Goal: Check status: Check status

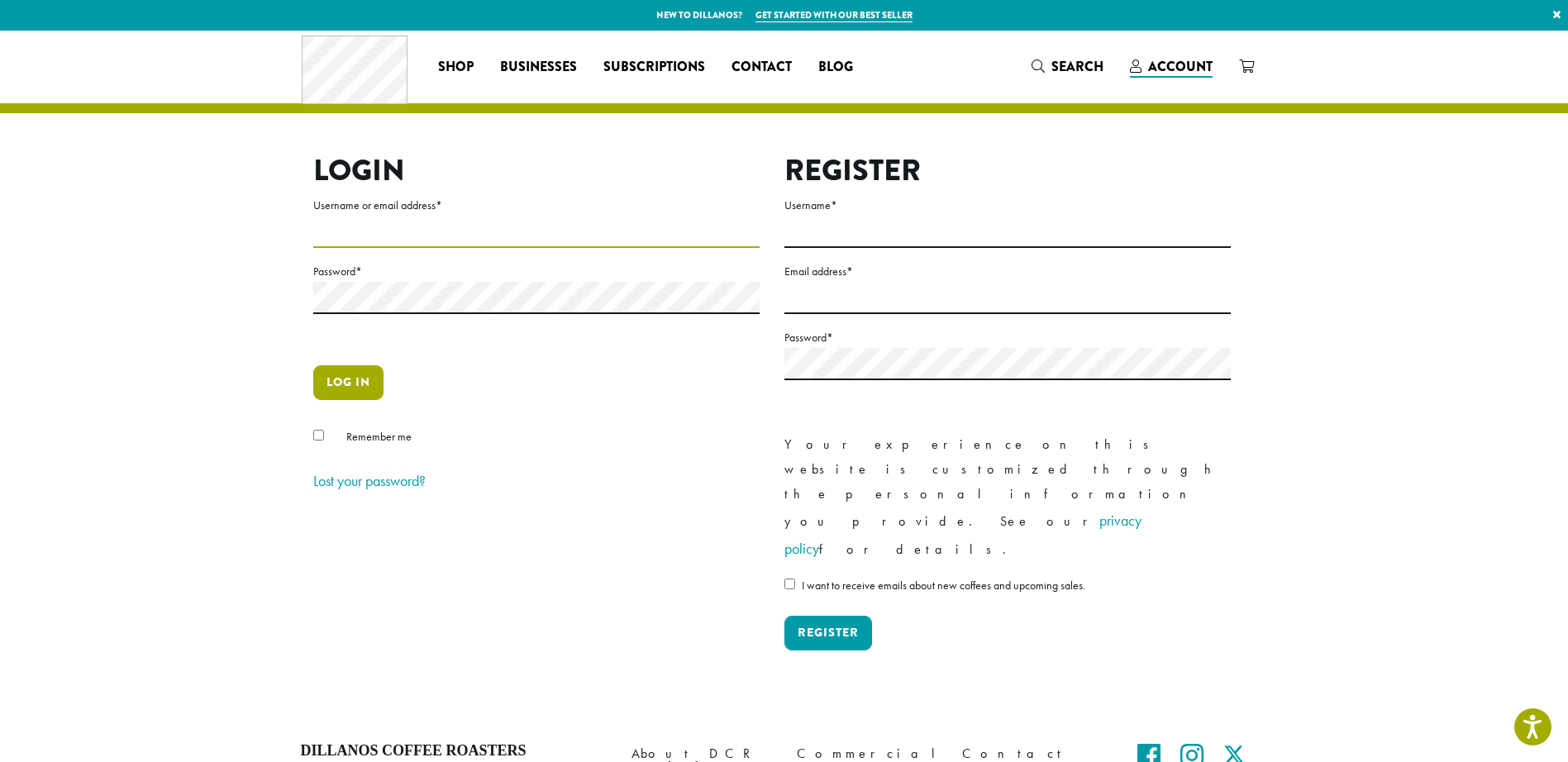
type input "**********"
click at [353, 381] on button "Log in" at bounding box center [348, 382] width 70 height 35
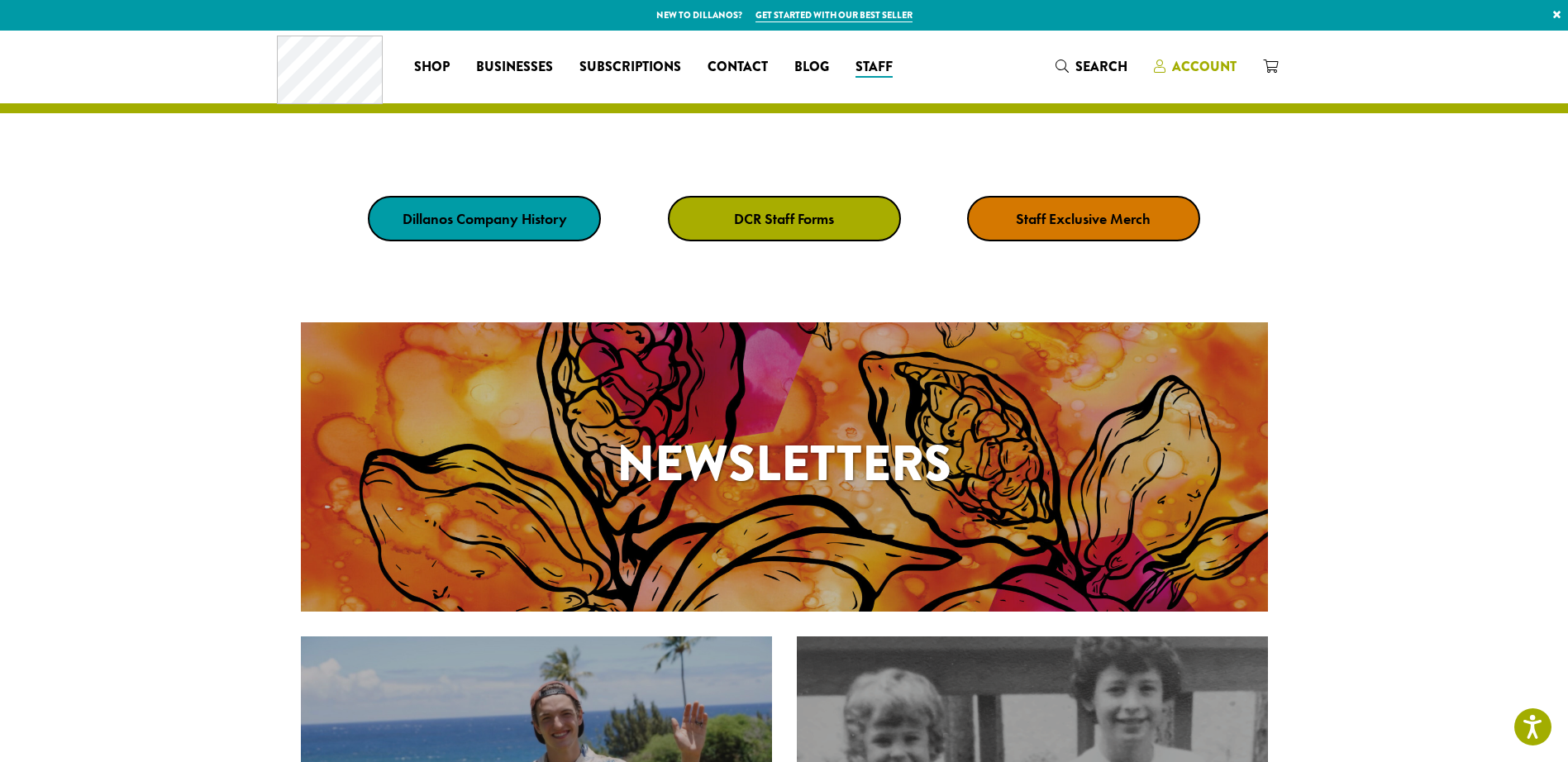
click at [1190, 67] on span "Account" at bounding box center [1204, 67] width 65 height 19
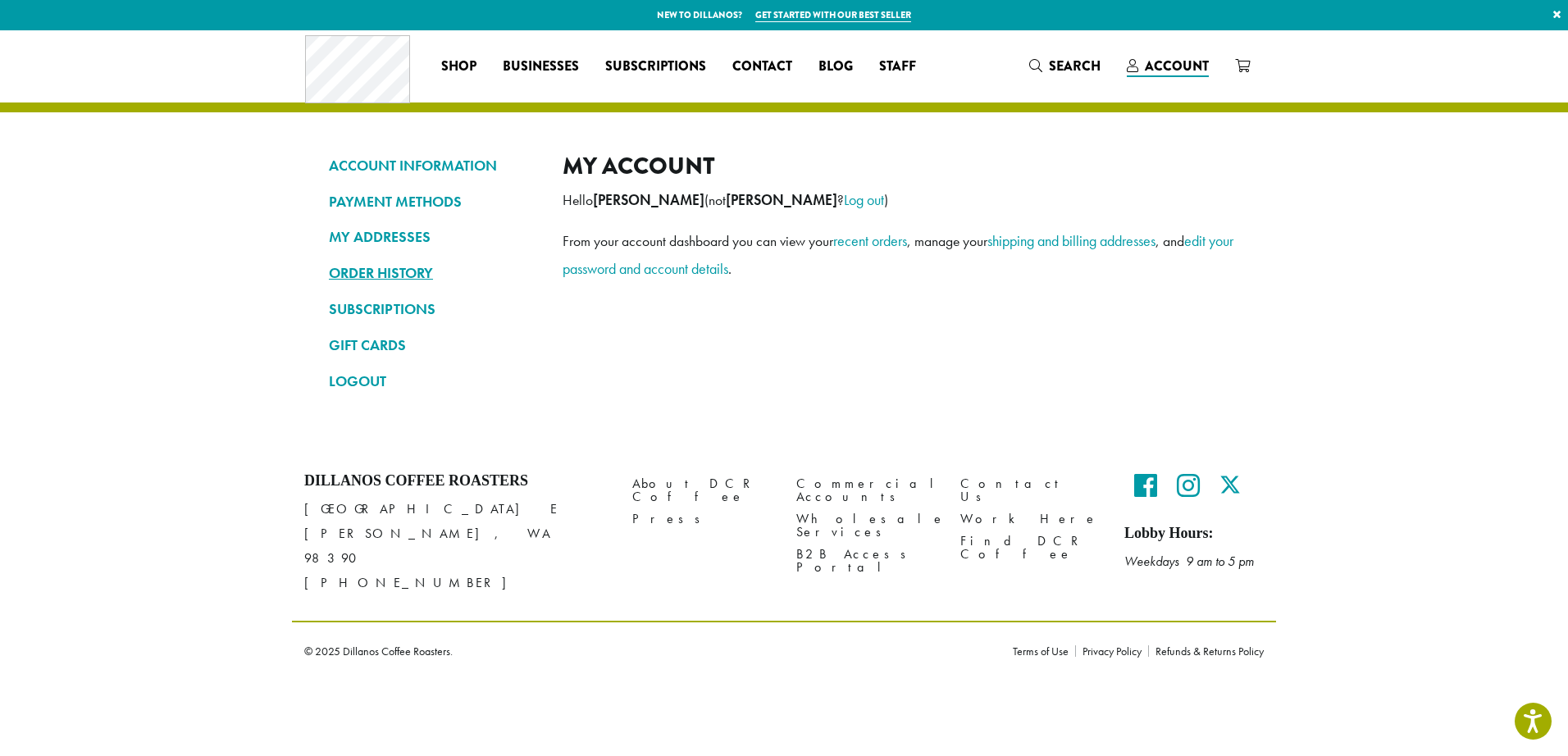
click at [370, 273] on link "ORDER HISTORY" at bounding box center [433, 273] width 209 height 28
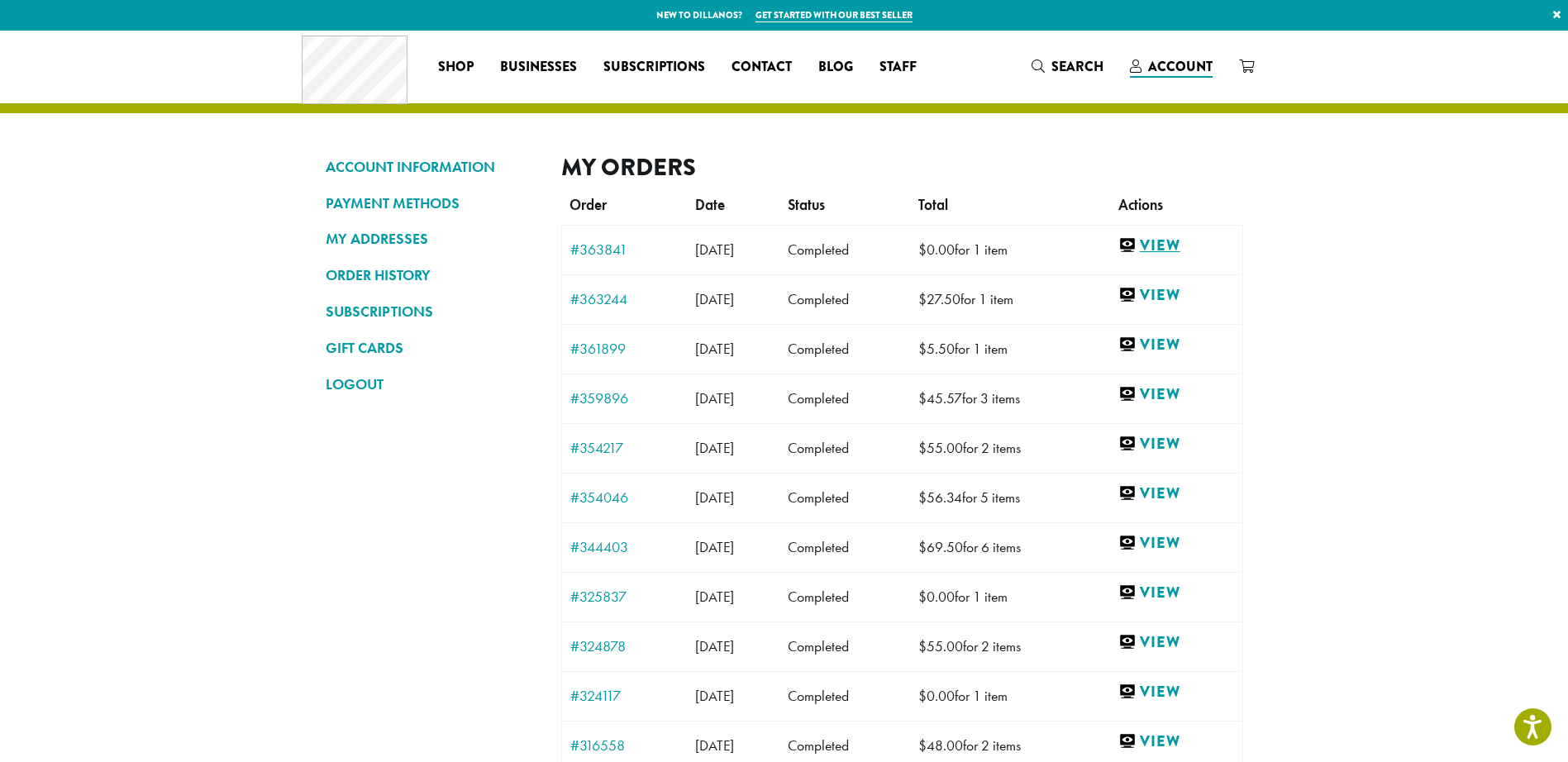
click at [1175, 247] on link "View" at bounding box center [1176, 246] width 116 height 20
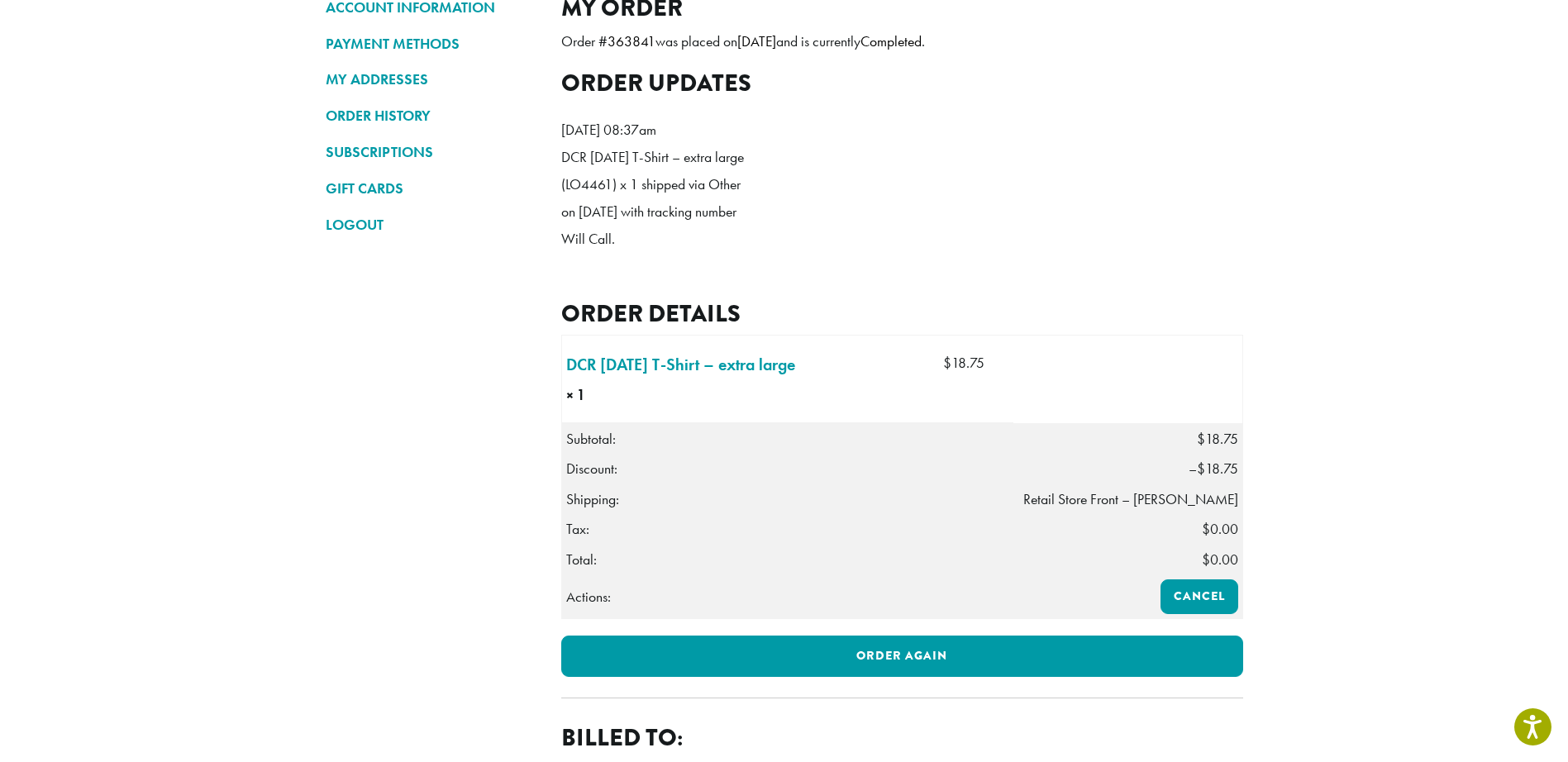
scroll to position [521, 0]
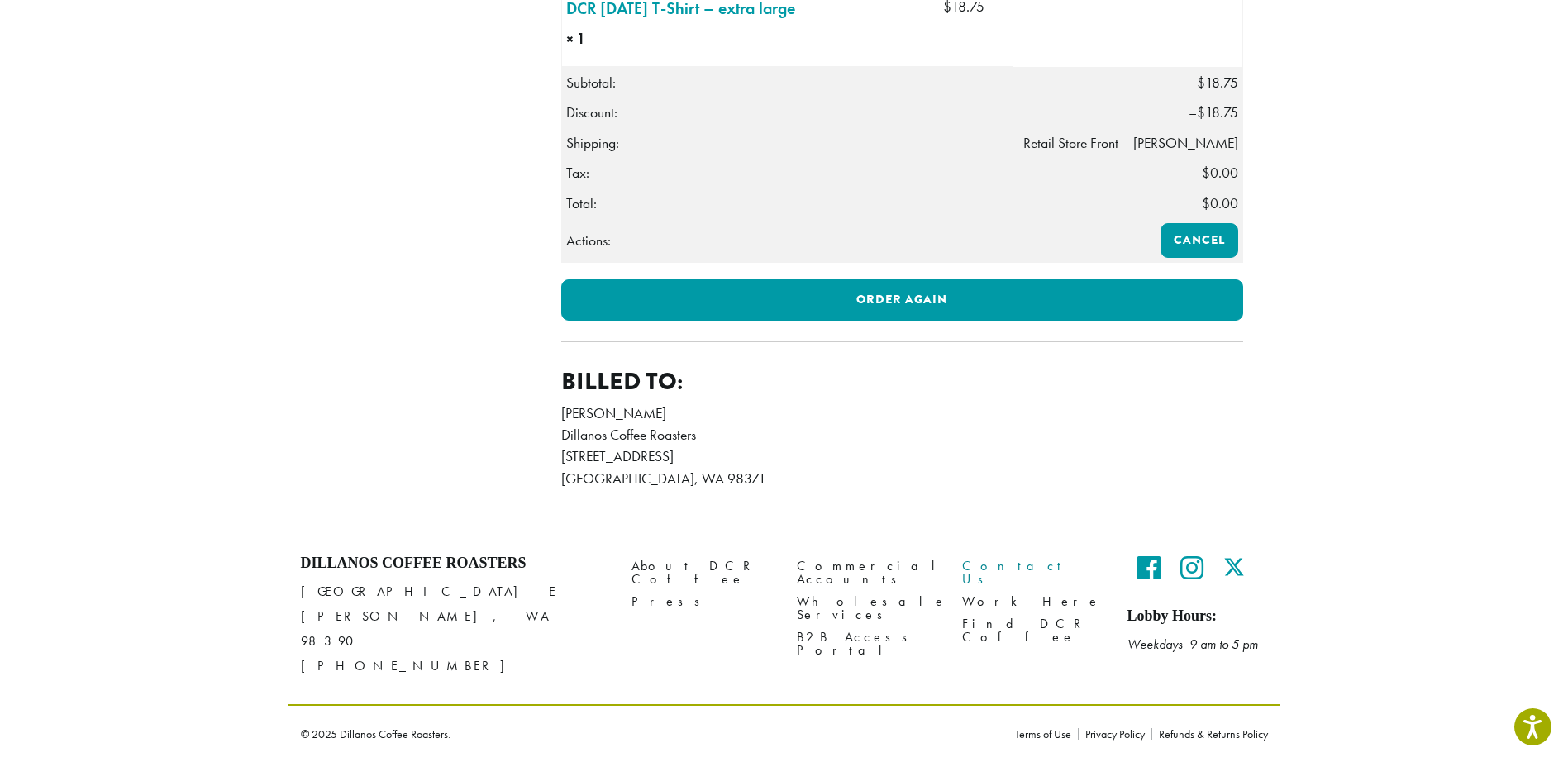
click at [990, 581] on link "Contact Us" at bounding box center [1032, 573] width 141 height 36
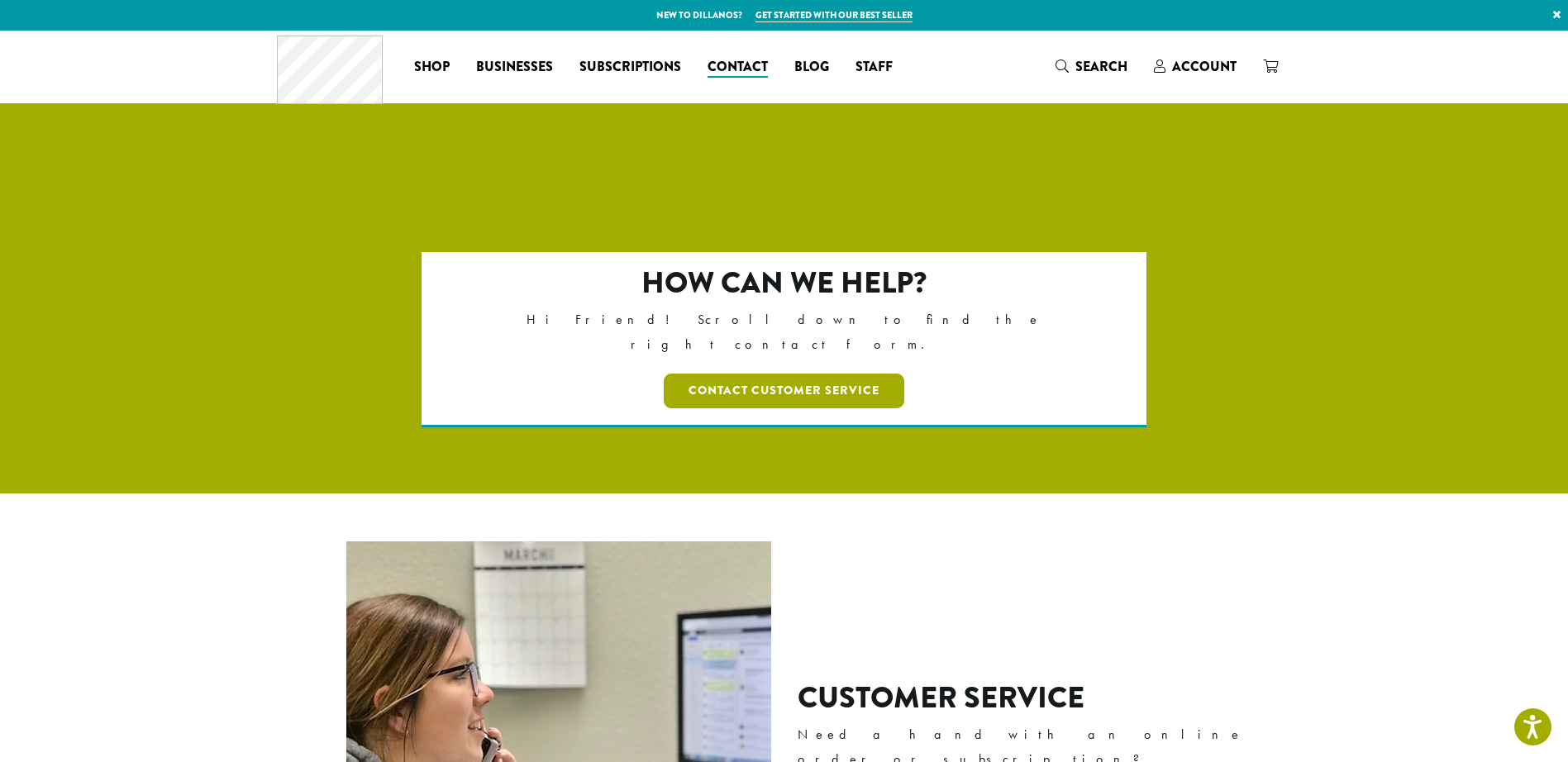
click at [758, 374] on link "Contact Customer Service" at bounding box center [784, 391] width 241 height 35
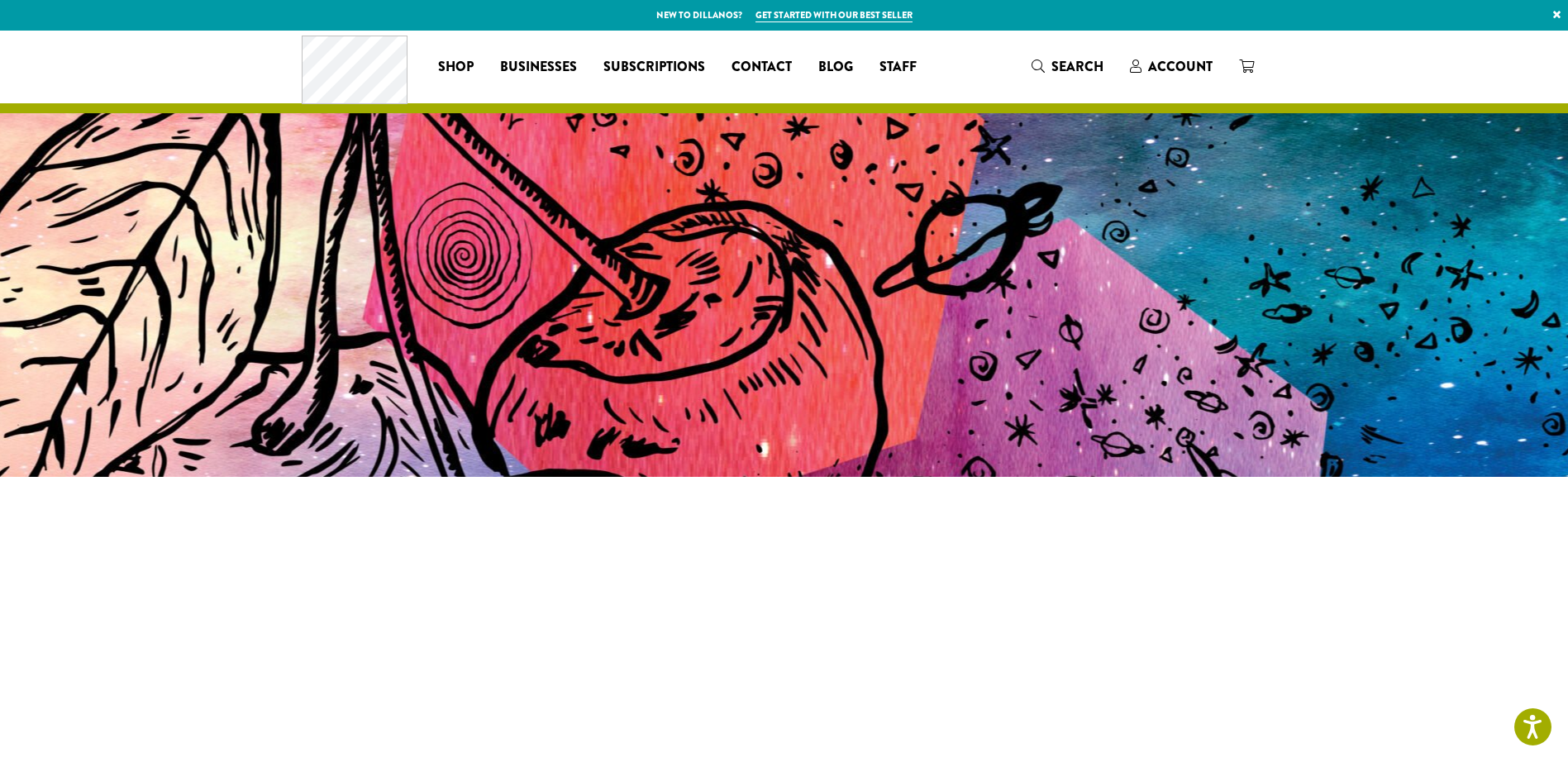
scroll to position [83, 0]
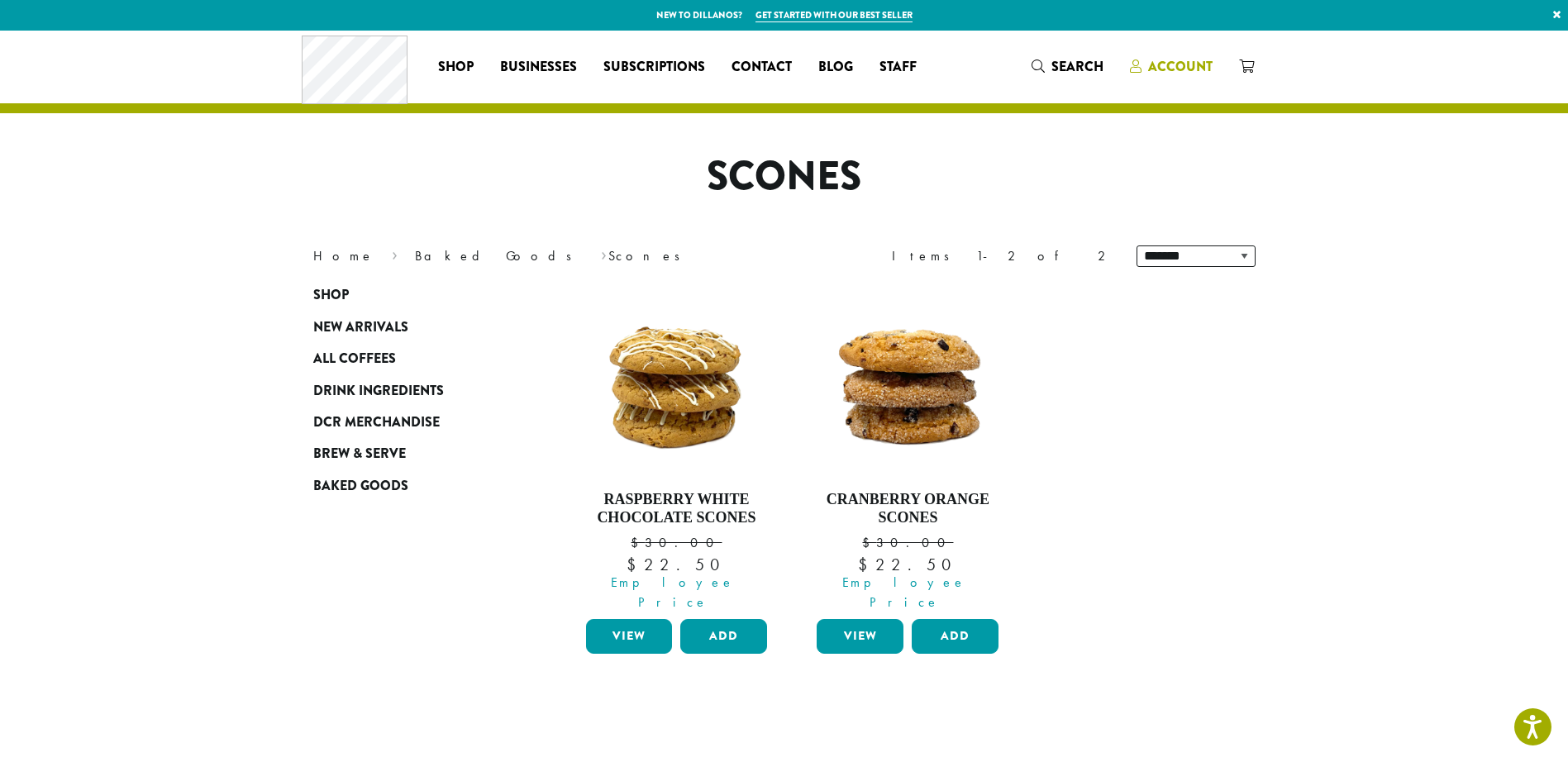
click at [1188, 62] on span "Account" at bounding box center [1180, 67] width 65 height 19
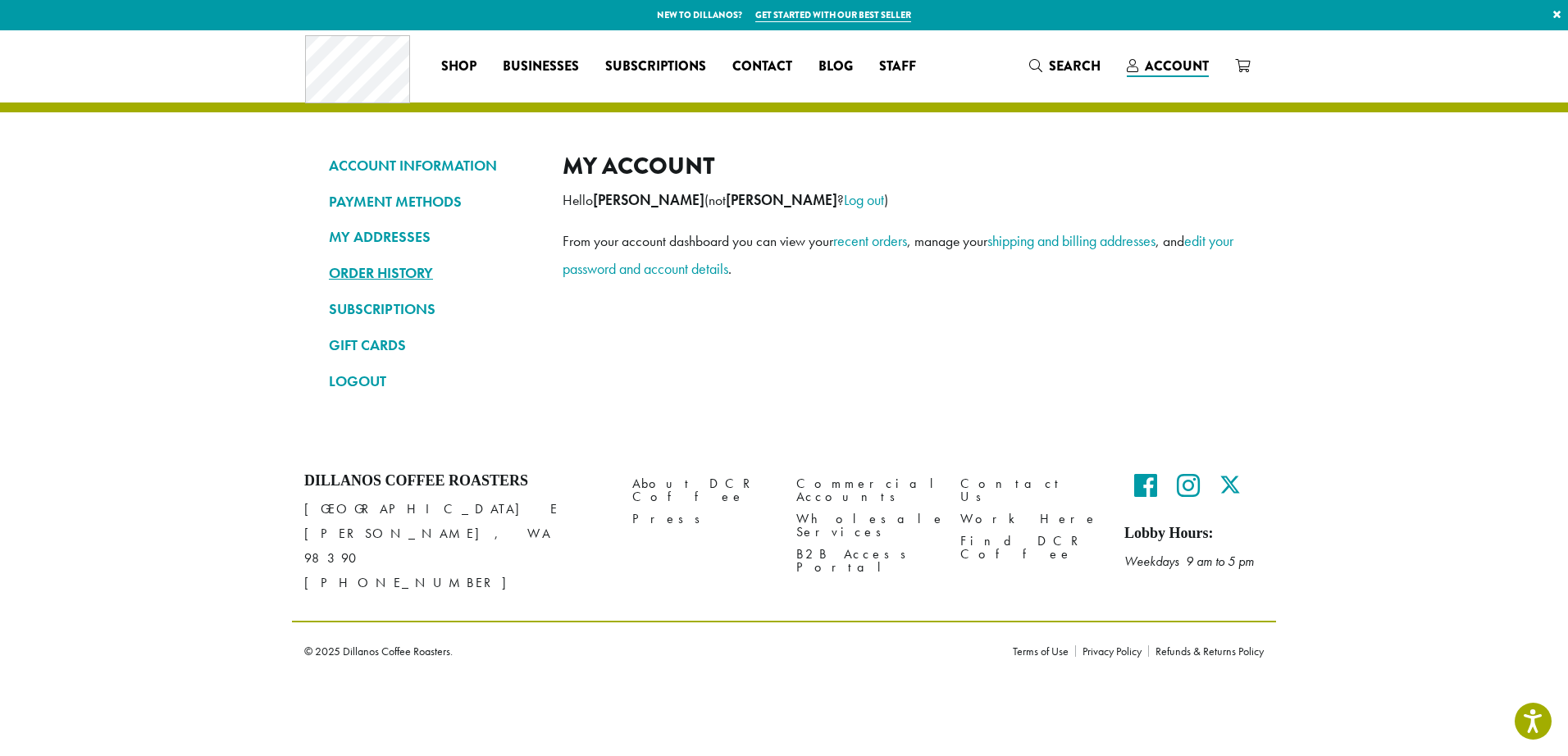
click at [385, 275] on link "ORDER HISTORY" at bounding box center [433, 273] width 209 height 28
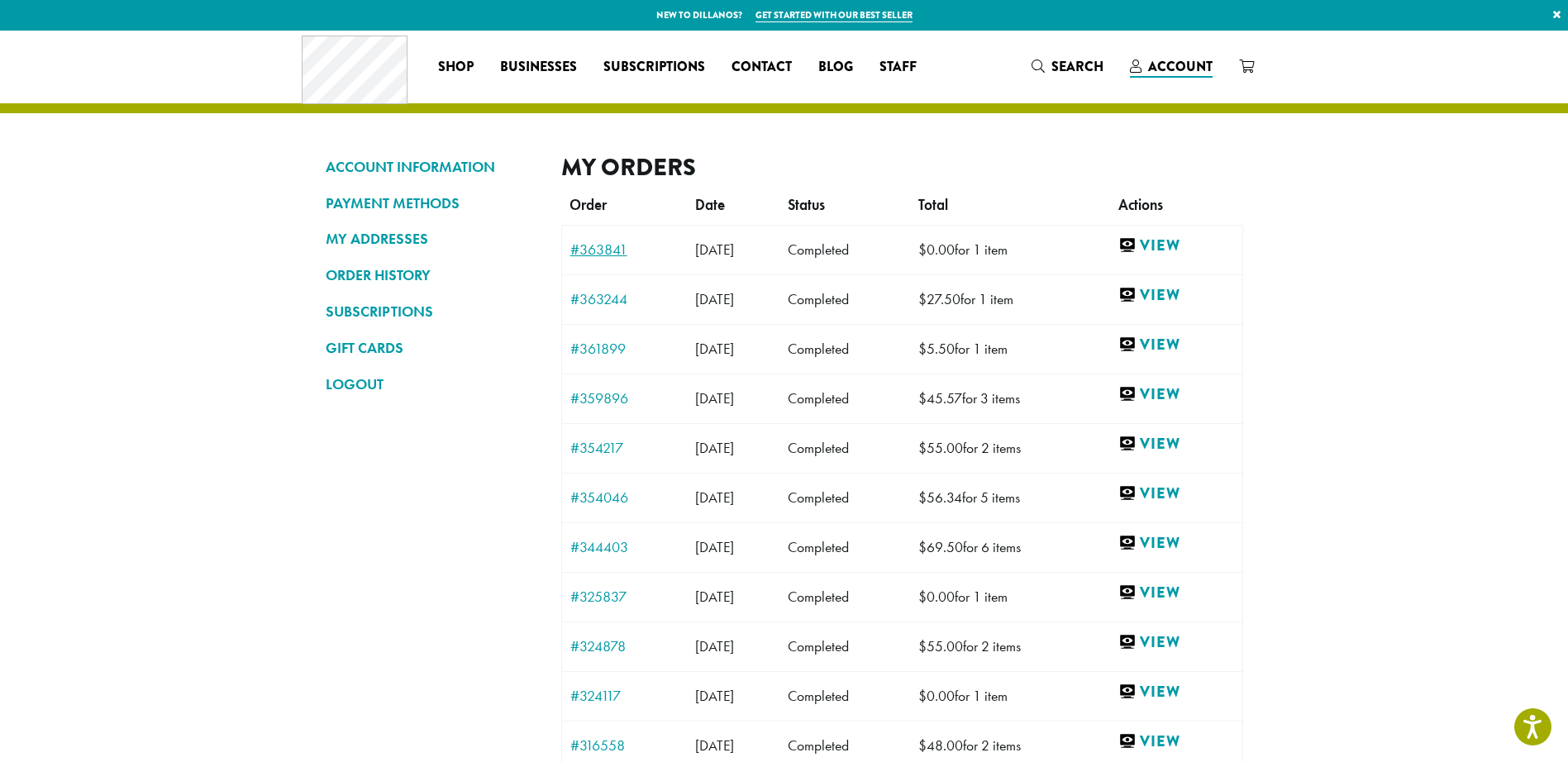
click at [585, 255] on link "#363841" at bounding box center [624, 249] width 108 height 15
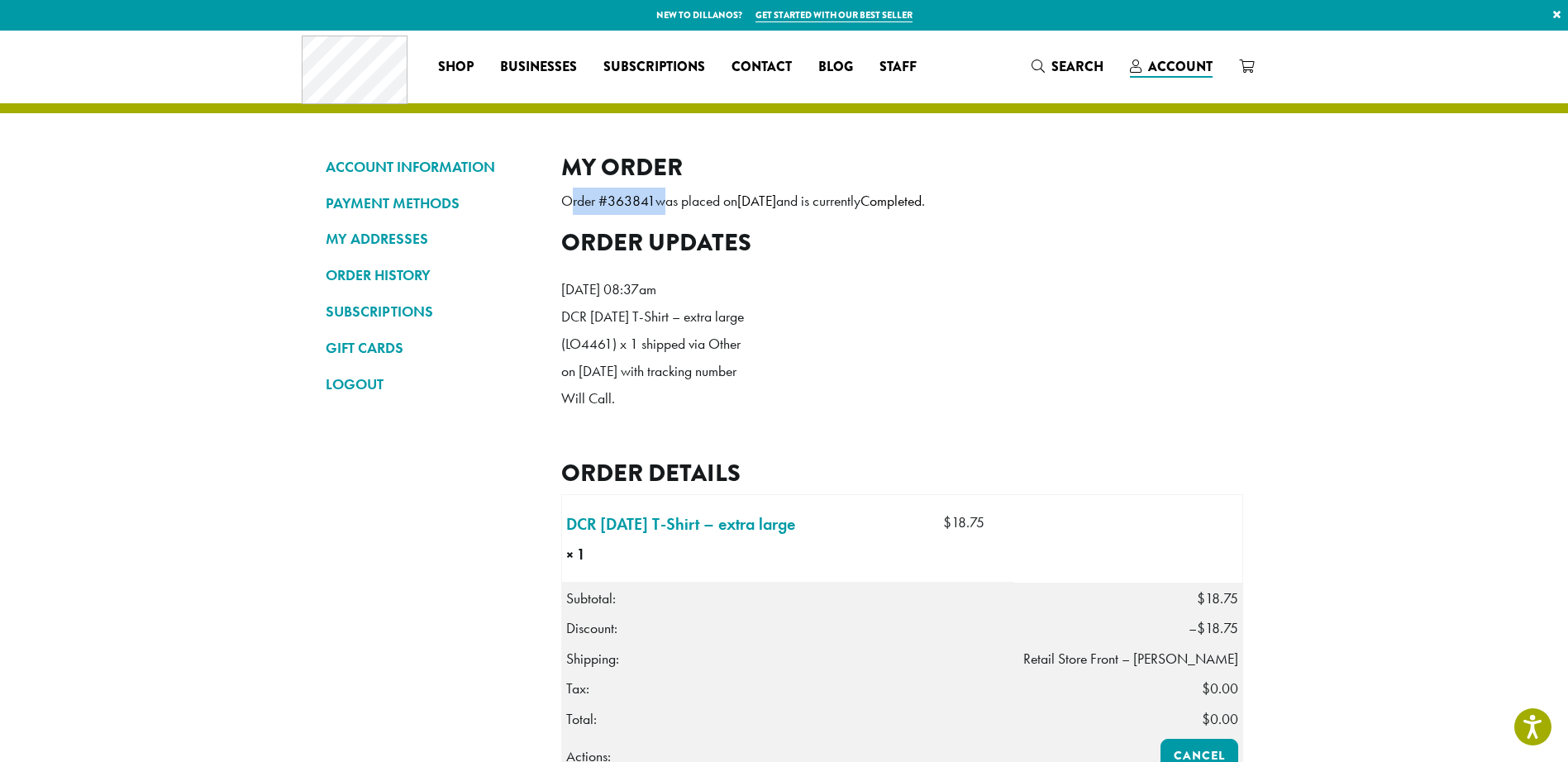
drag, startPoint x: 657, startPoint y: 198, endPoint x: 561, endPoint y: 201, distance: 96.0
click at [561, 201] on p "Order # 363841 was placed on [DATE] and is currently Completed ." at bounding box center [901, 201] width 682 height 27
drag, startPoint x: 561, startPoint y: 201, endPoint x: 580, endPoint y: 201, distance: 19.0
copy p "Order # 363841"
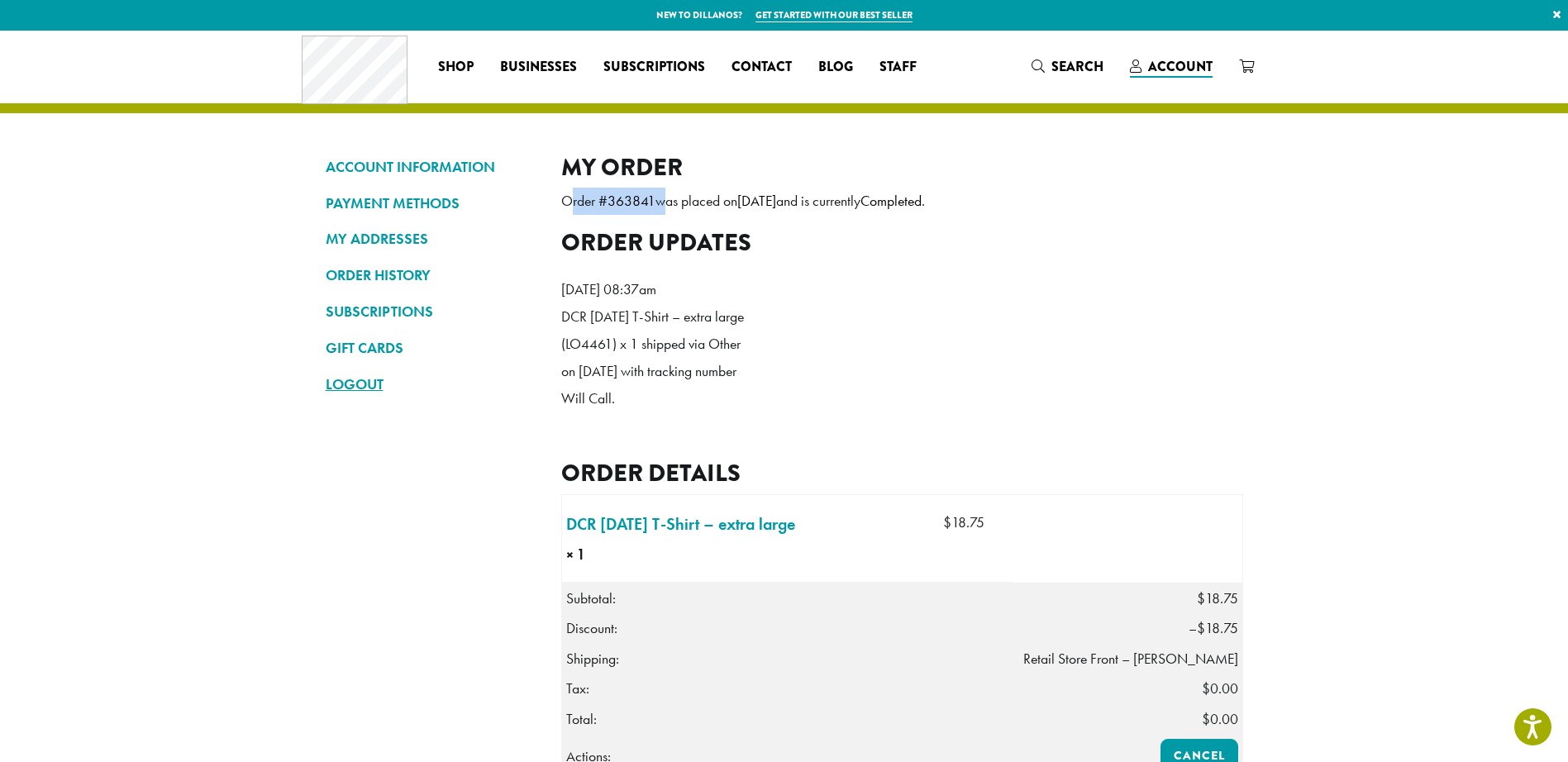
click at [356, 384] on link "LOGOUT" at bounding box center [430, 384] width 211 height 28
